Goal: Task Accomplishment & Management: Complete application form

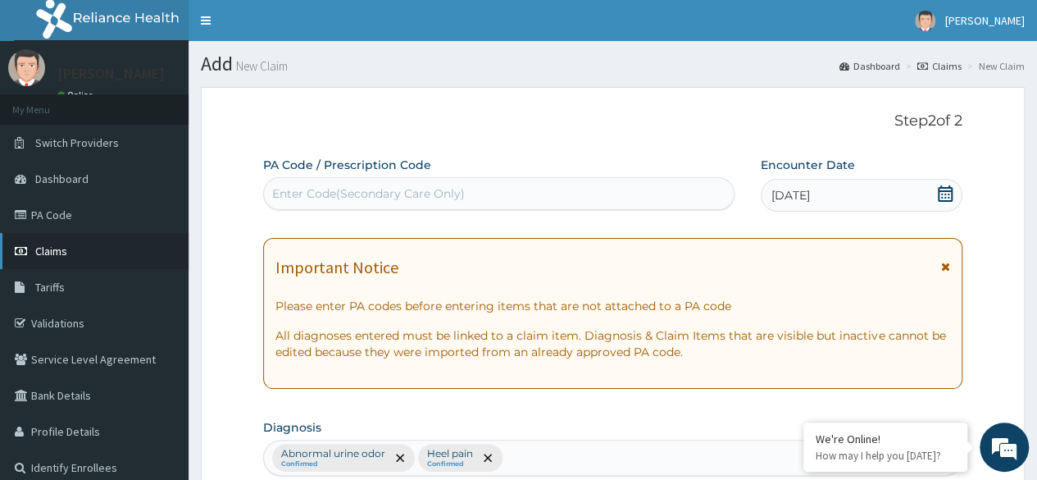
click at [48, 248] on span "Claims" at bounding box center [51, 251] width 32 height 15
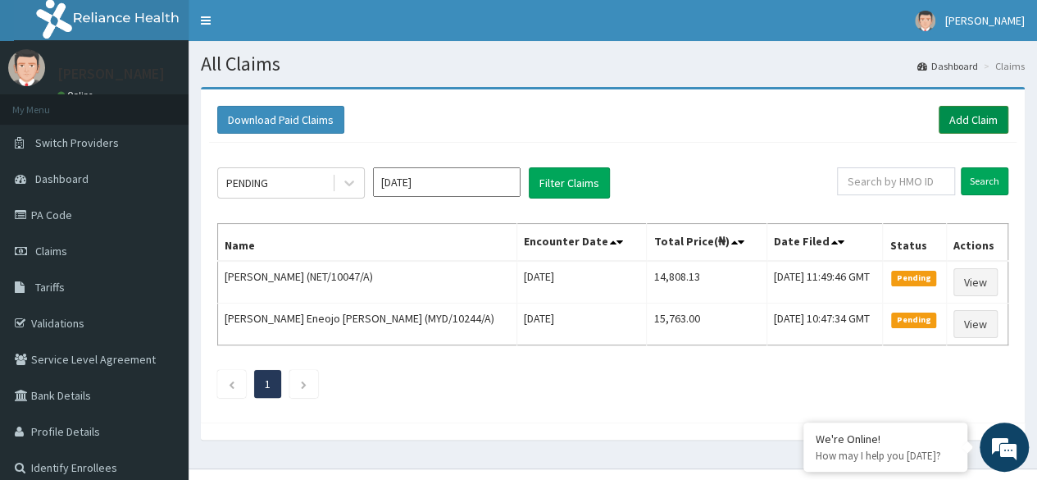
click at [963, 116] on link "Add Claim" at bounding box center [974, 120] width 70 height 28
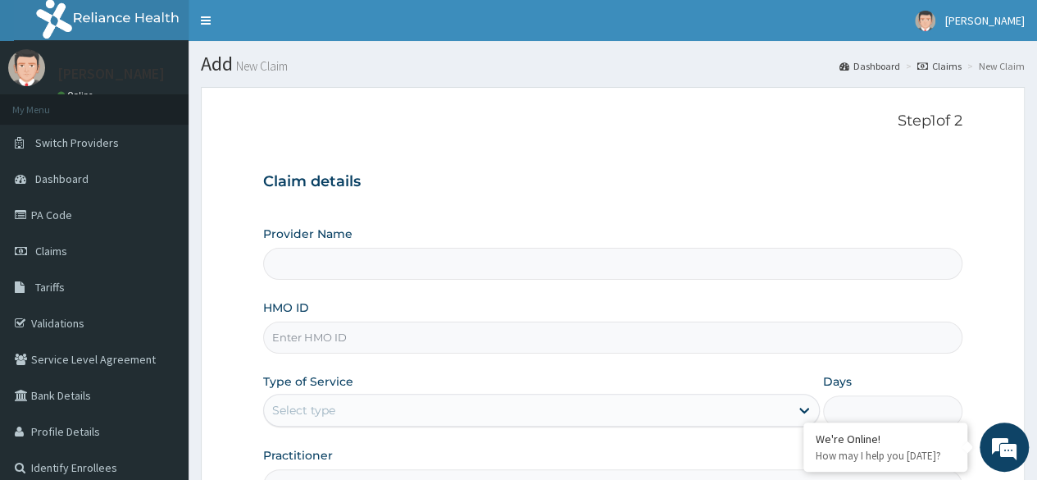
click at [398, 344] on input "HMO ID" at bounding box center [612, 337] width 699 height 32
type input "Reliance Family Clinics (RFC) - Ajah"
paste input "NPM/10430/A"
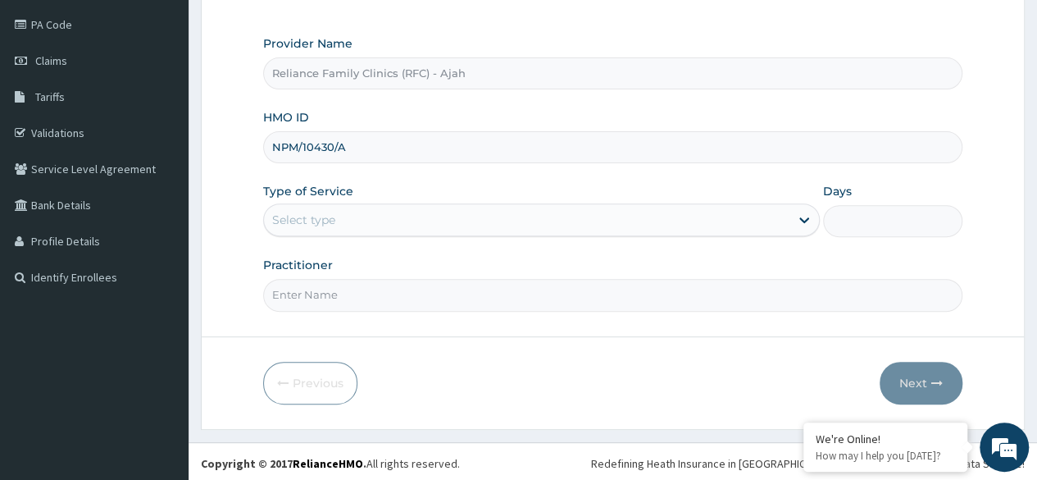
scroll to position [190, 0]
type input "NPM/10430/A"
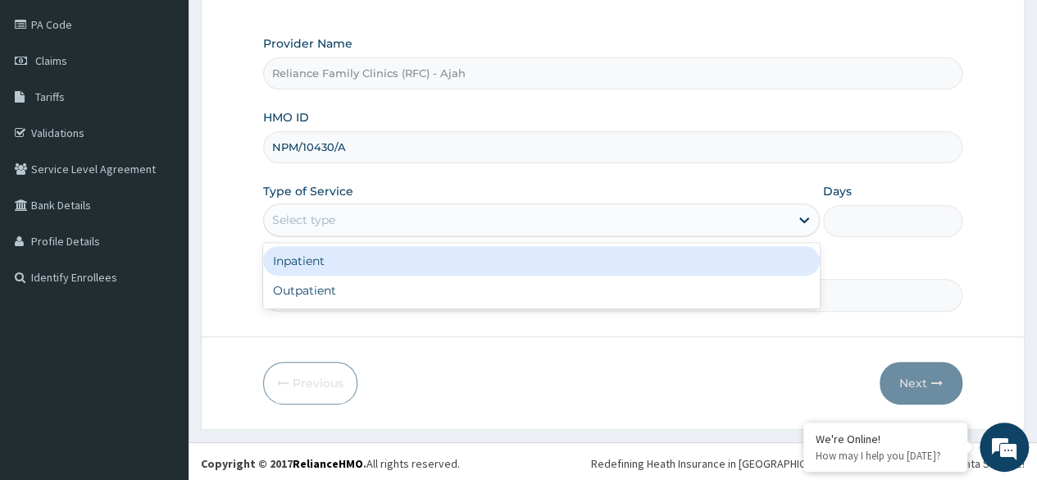
click at [285, 290] on div "Outpatient" at bounding box center [541, 291] width 557 height 30
type input "1"
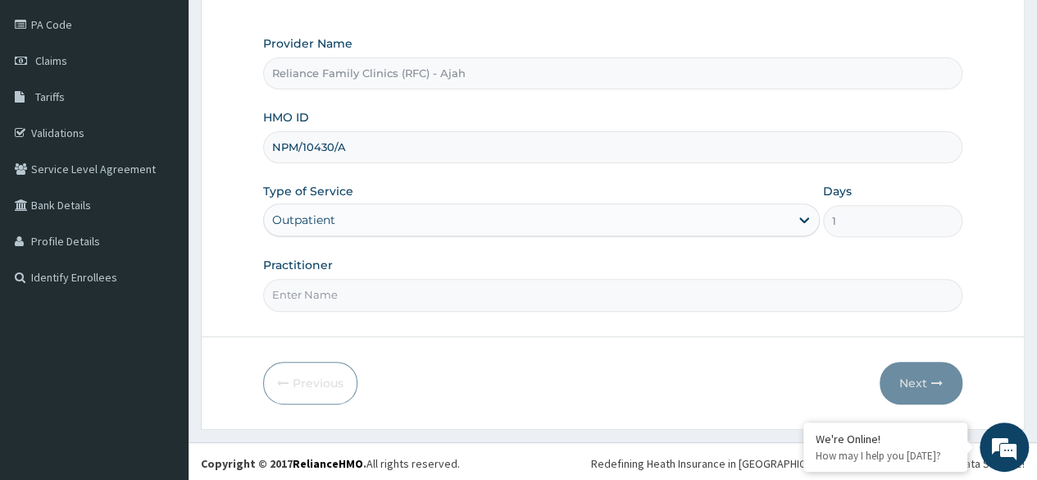
click at [290, 294] on input "Practitioner" at bounding box center [612, 295] width 699 height 32
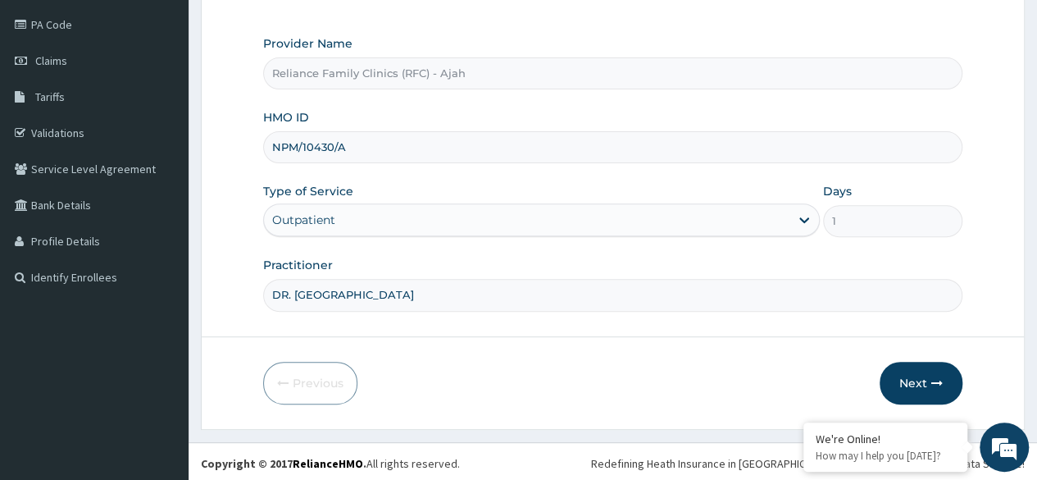
type input "DR. LOCUM"
click at [939, 380] on icon "button" at bounding box center [937, 382] width 11 height 11
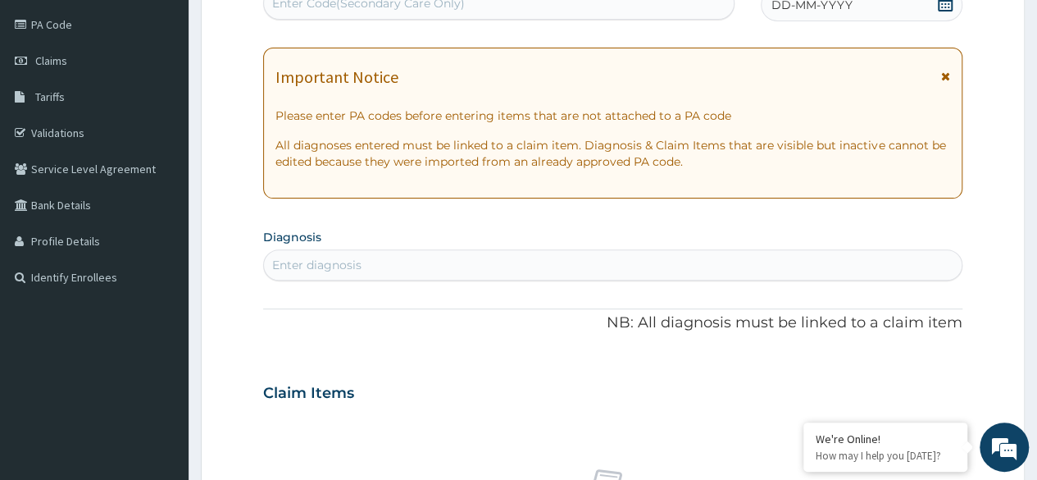
scroll to position [0, 0]
click at [893, 2] on div "DD-MM-YYYY" at bounding box center [862, 5] width 202 height 33
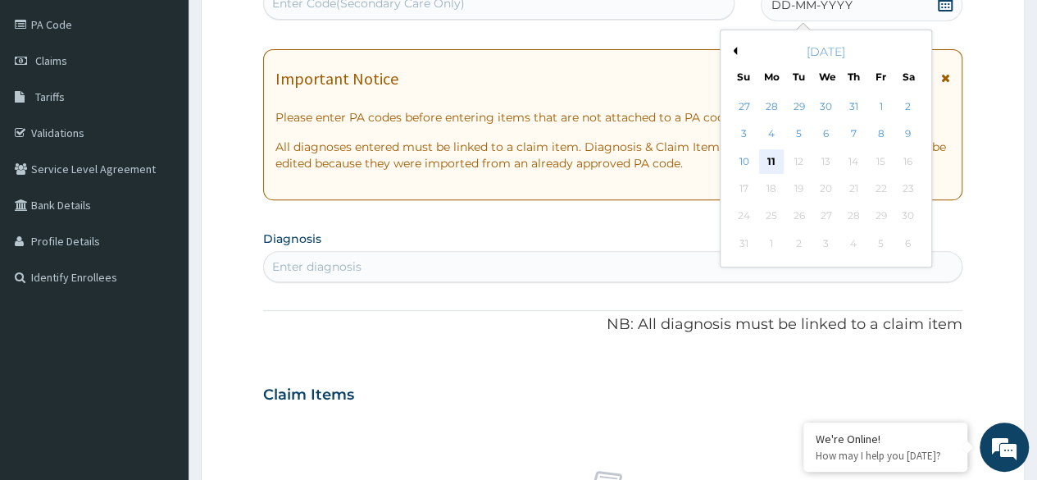
click at [771, 160] on div "11" at bounding box center [771, 161] width 25 height 25
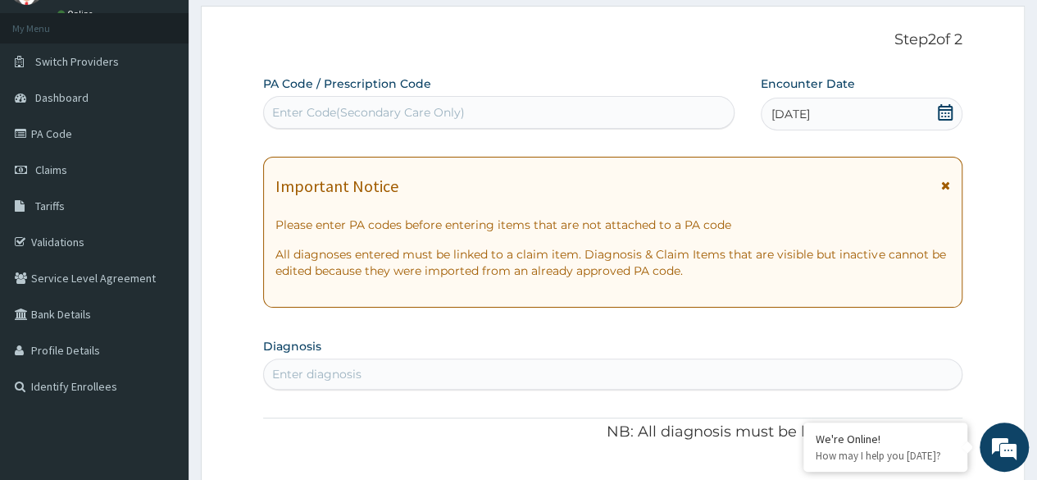
scroll to position [83, 0]
click at [426, 106] on div "Enter Code(Secondary Care Only)" at bounding box center [368, 110] width 193 height 16
paste input "PA/2F7FB1"
type input "PA/2F7FB1"
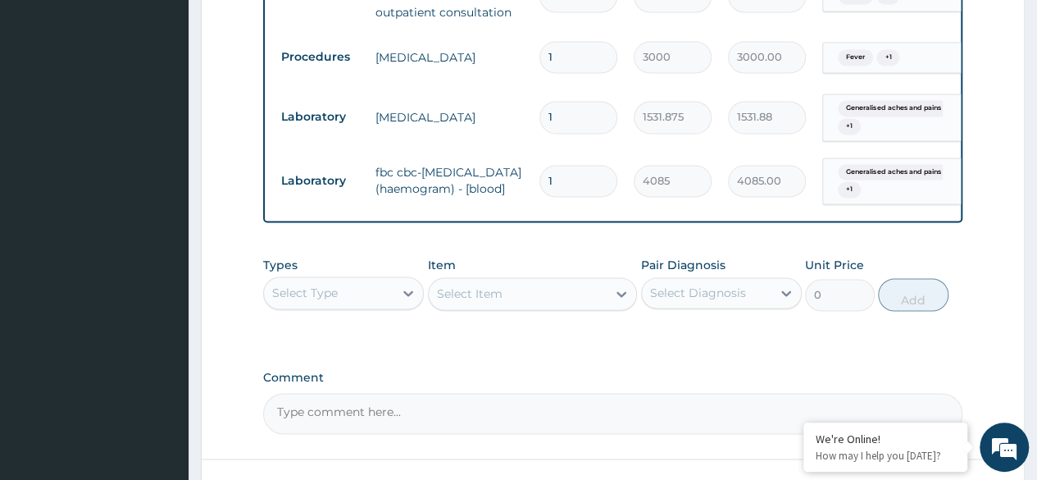
scroll to position [1368, 0]
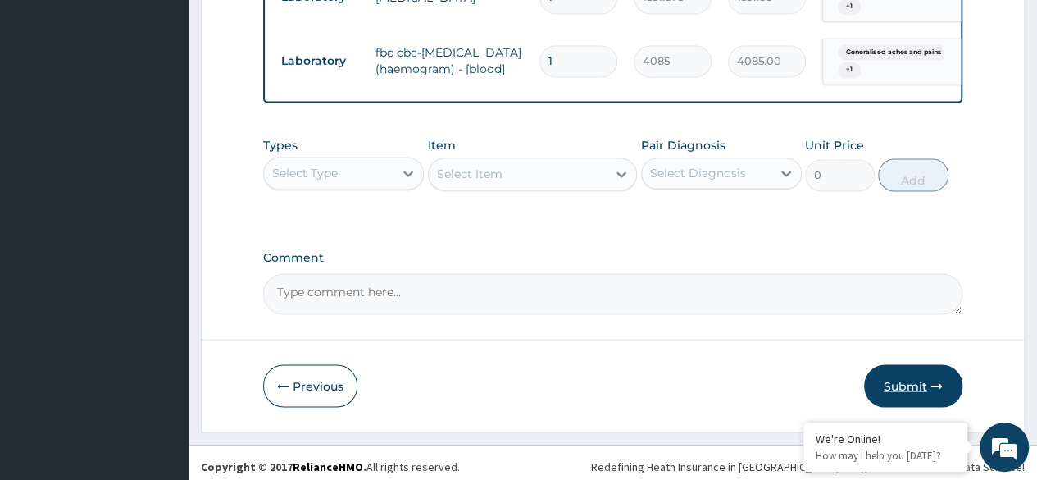
click at [939, 388] on button "Submit" at bounding box center [913, 385] width 98 height 43
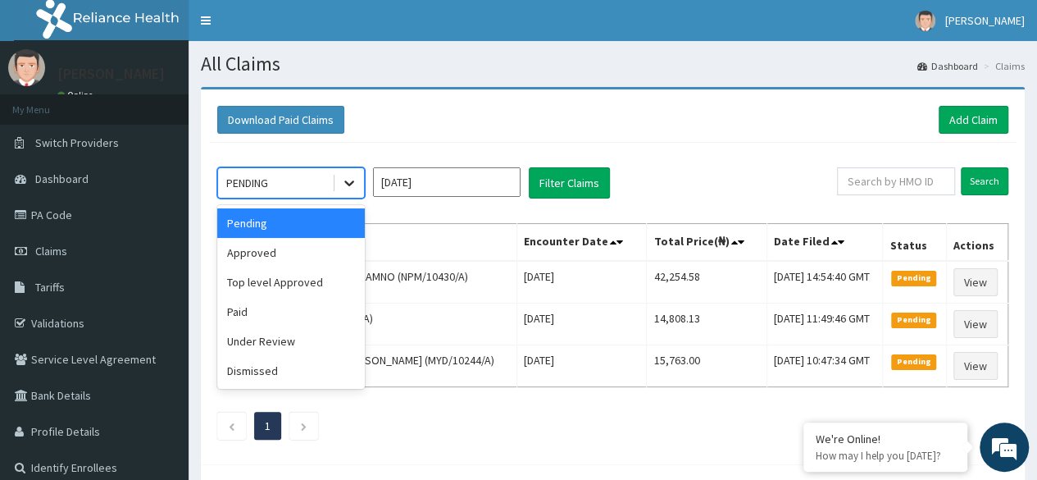
click at [360, 178] on div at bounding box center [350, 183] width 30 height 30
click at [333, 257] on div "Approved" at bounding box center [291, 253] width 148 height 30
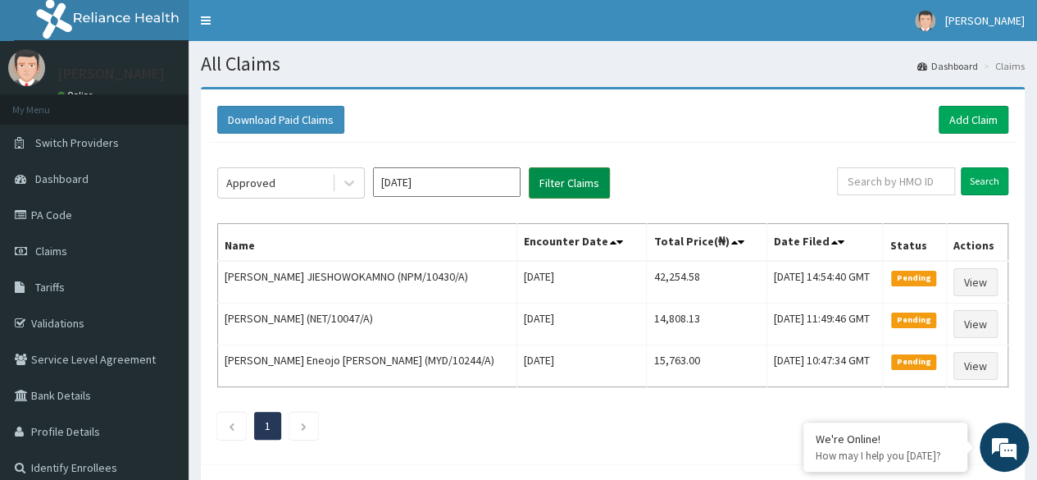
click at [584, 175] on button "Filter Claims" at bounding box center [569, 182] width 81 height 31
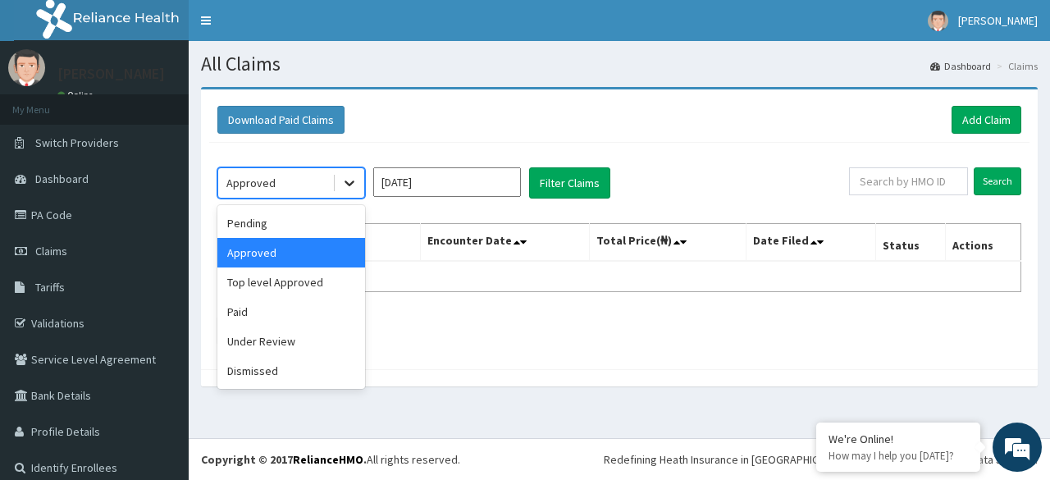
click at [346, 181] on icon at bounding box center [349, 184] width 10 height 6
